Goal: Task Accomplishment & Management: Use online tool/utility

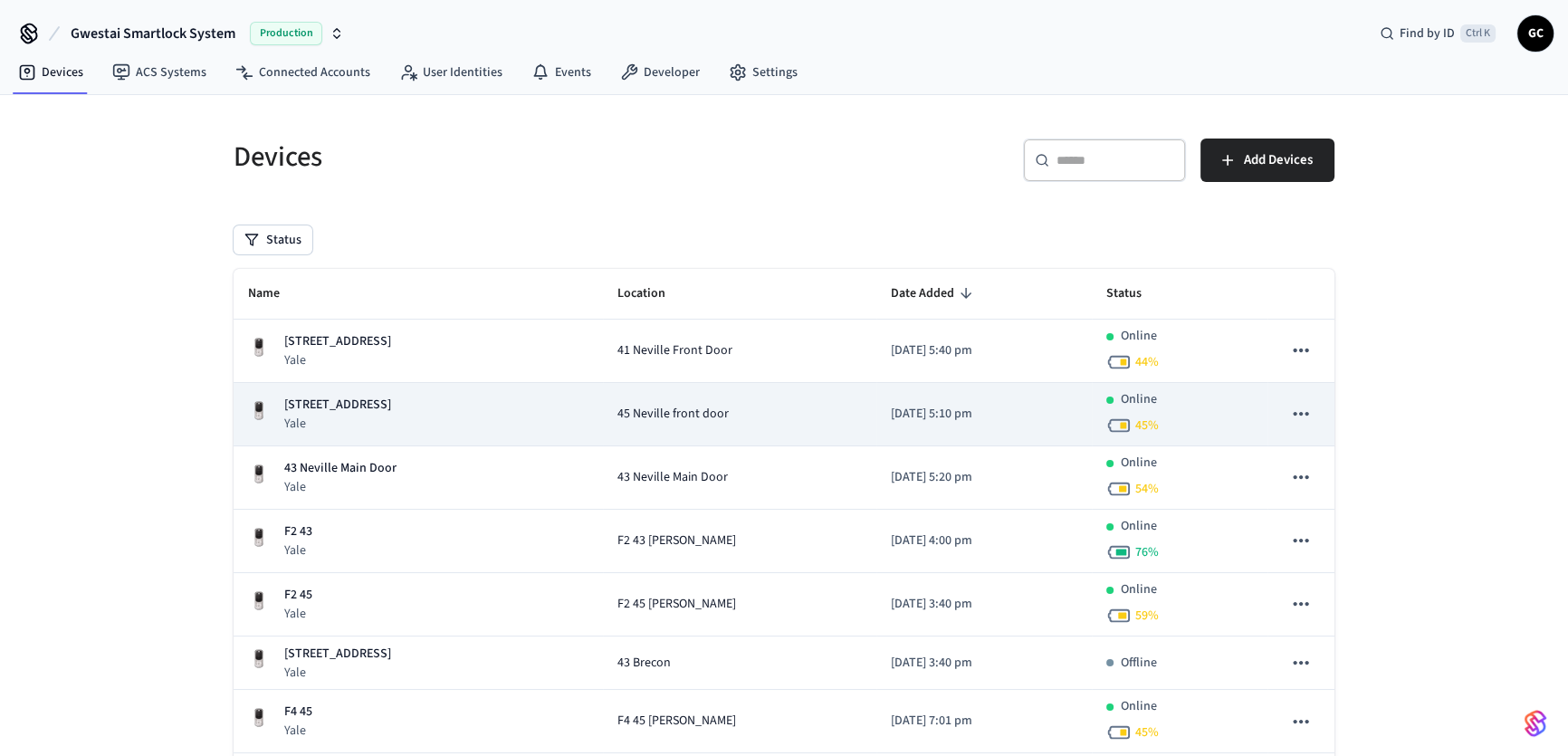
click at [372, 402] on p "[STREET_ADDRESS]" at bounding box center [337, 405] width 107 height 19
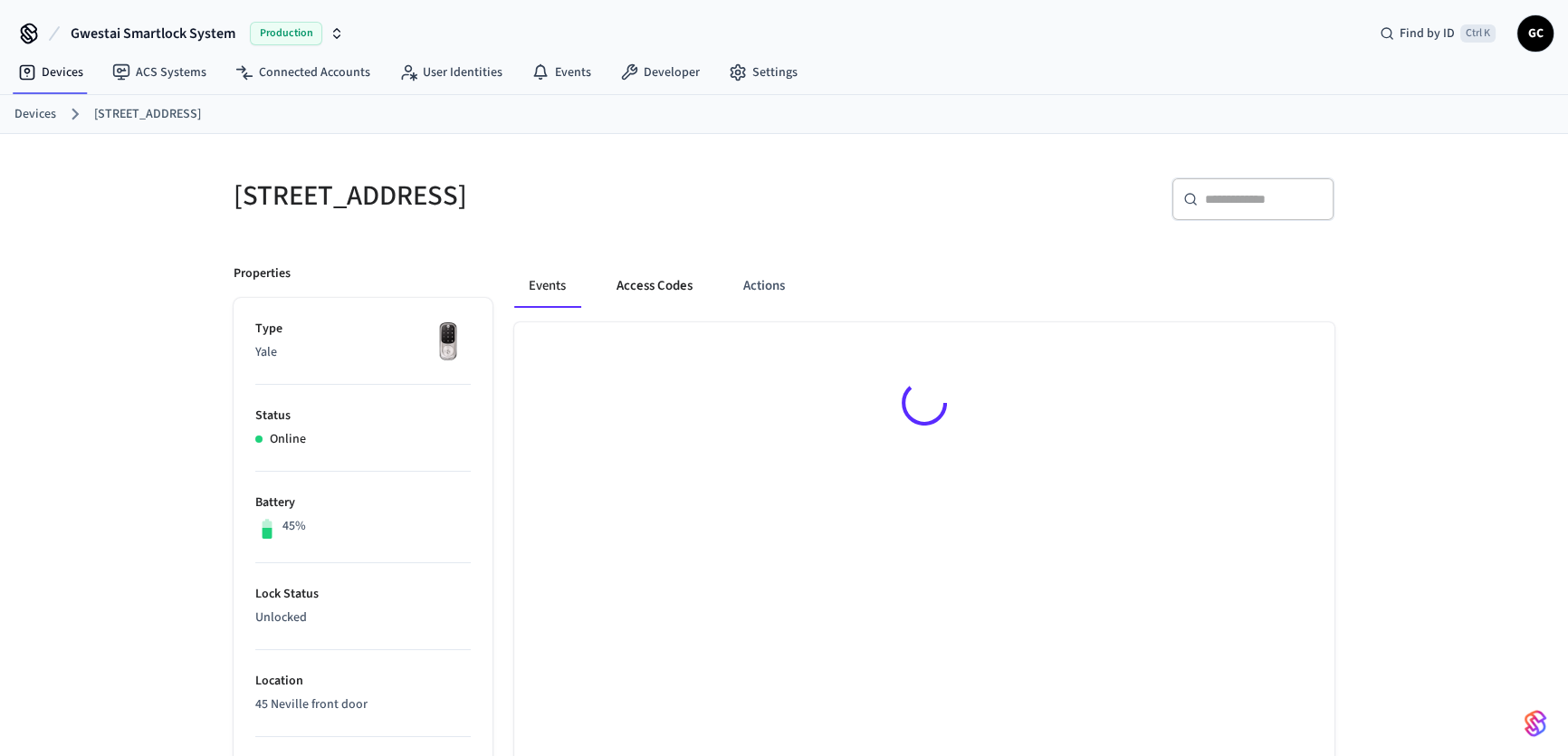
click at [678, 279] on button "Access Codes" at bounding box center [654, 286] width 105 height 43
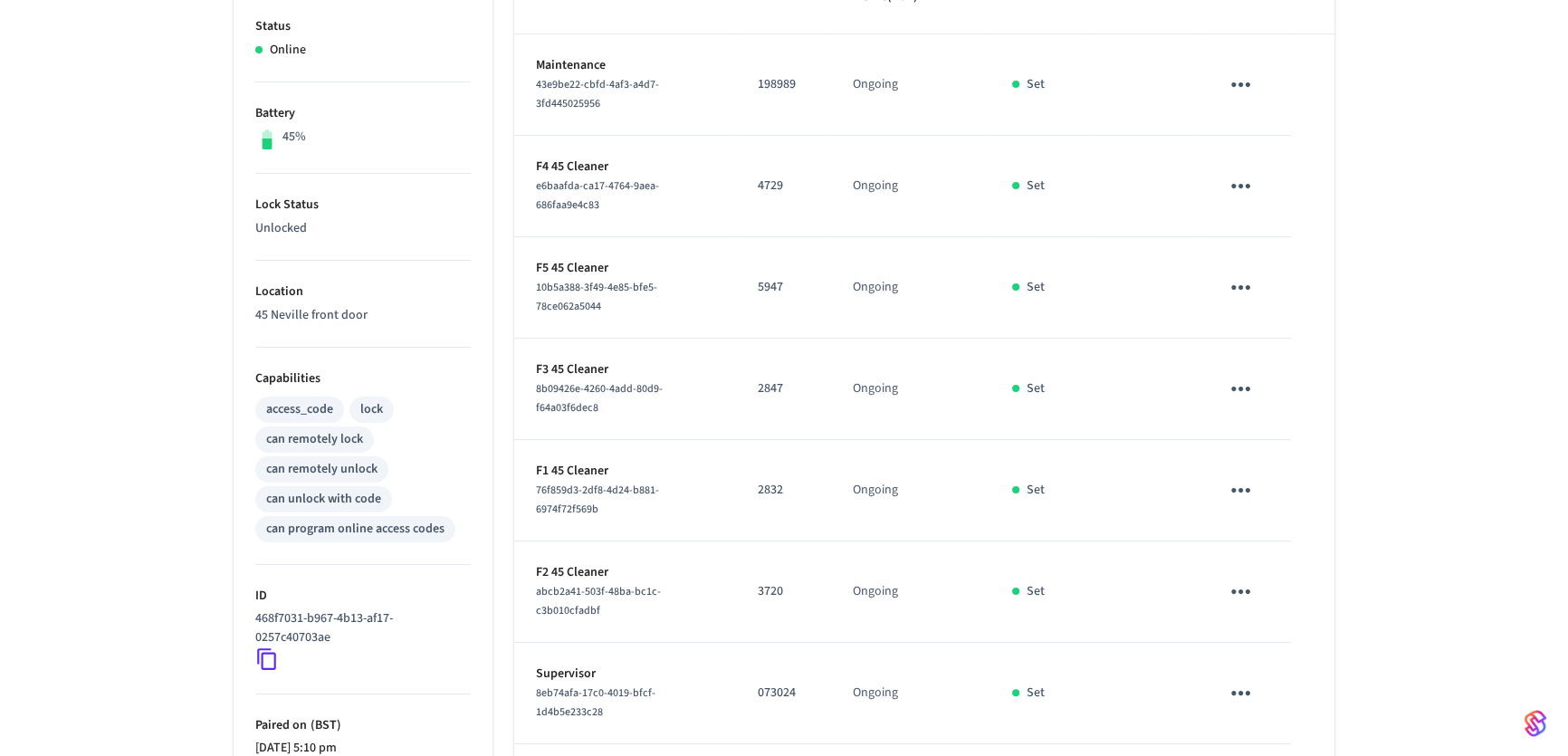
scroll to position [411, 0]
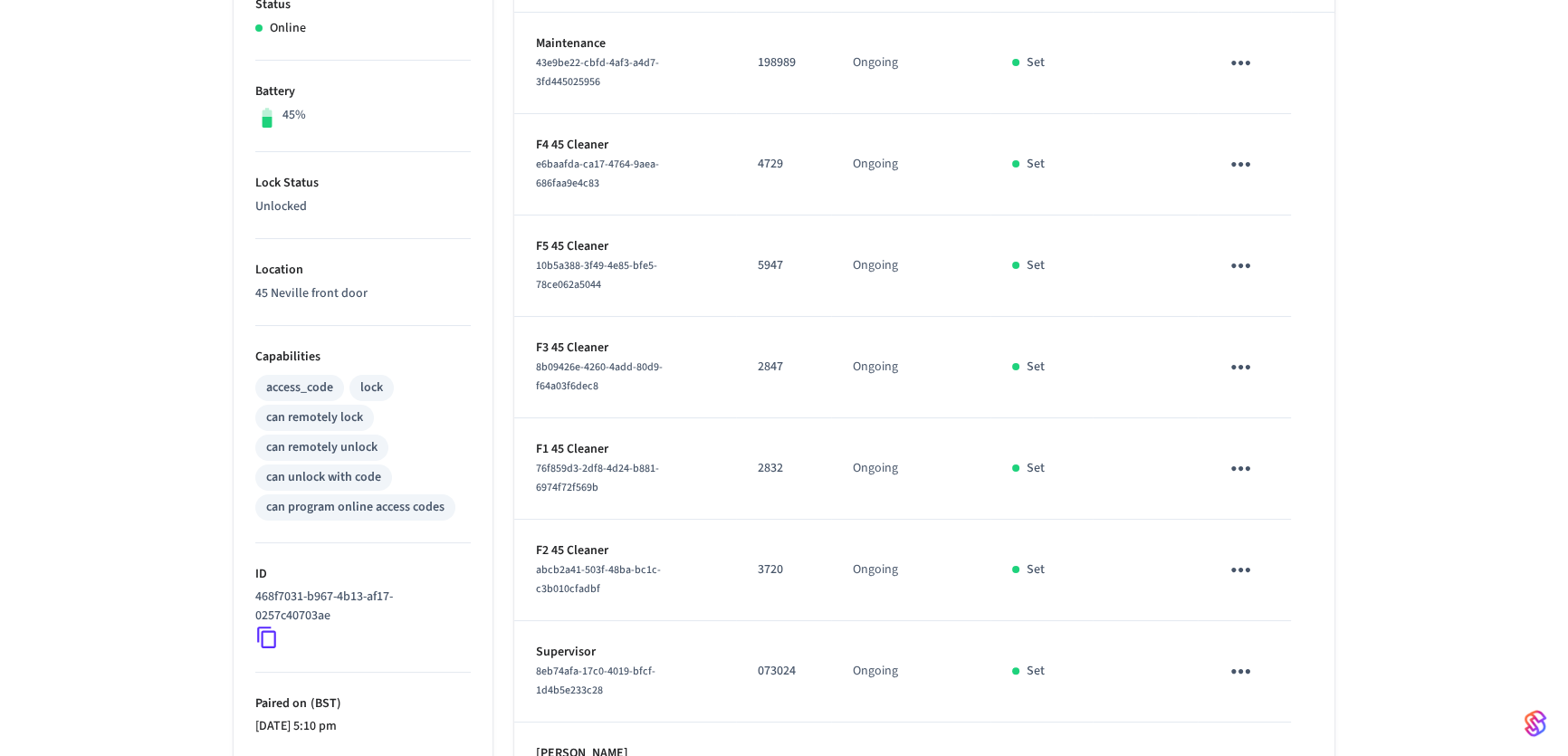
click at [777, 366] on p "2847" at bounding box center [784, 367] width 52 height 19
click at [777, 367] on p "2847" at bounding box center [784, 367] width 52 height 19
copy p "2847"
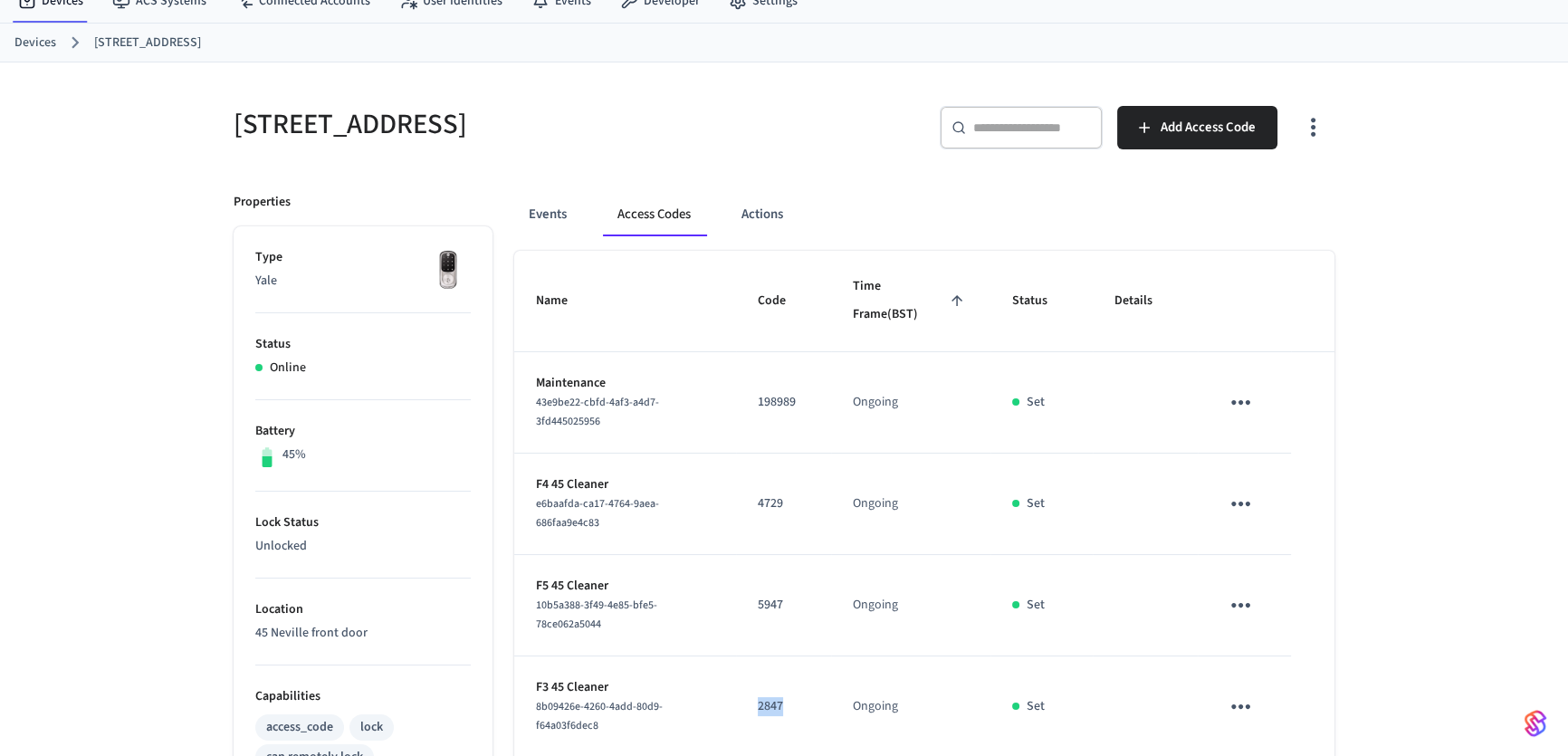
scroll to position [0, 0]
